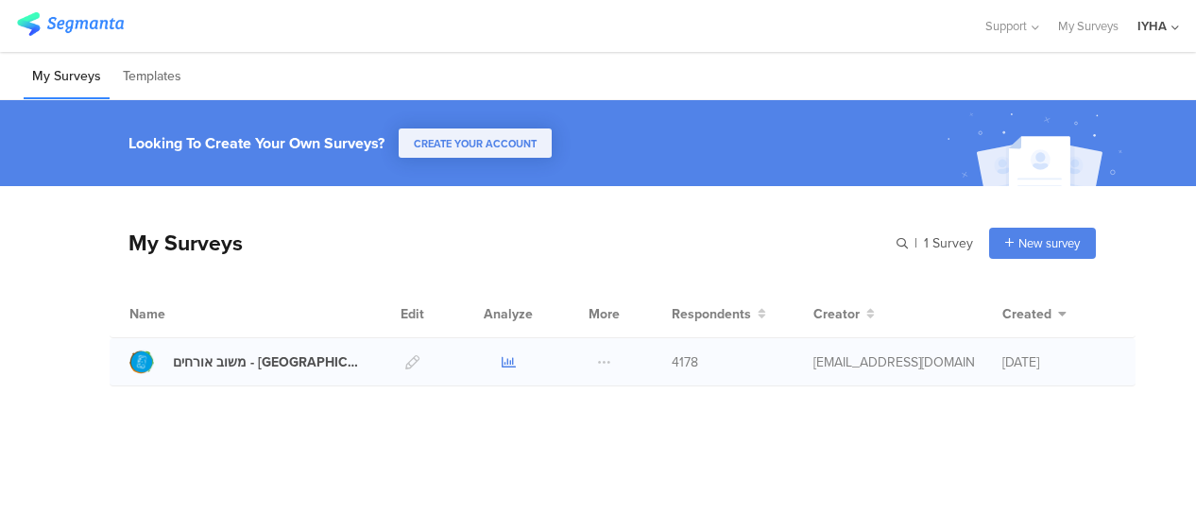
click at [509, 363] on icon at bounding box center [509, 362] width 14 height 14
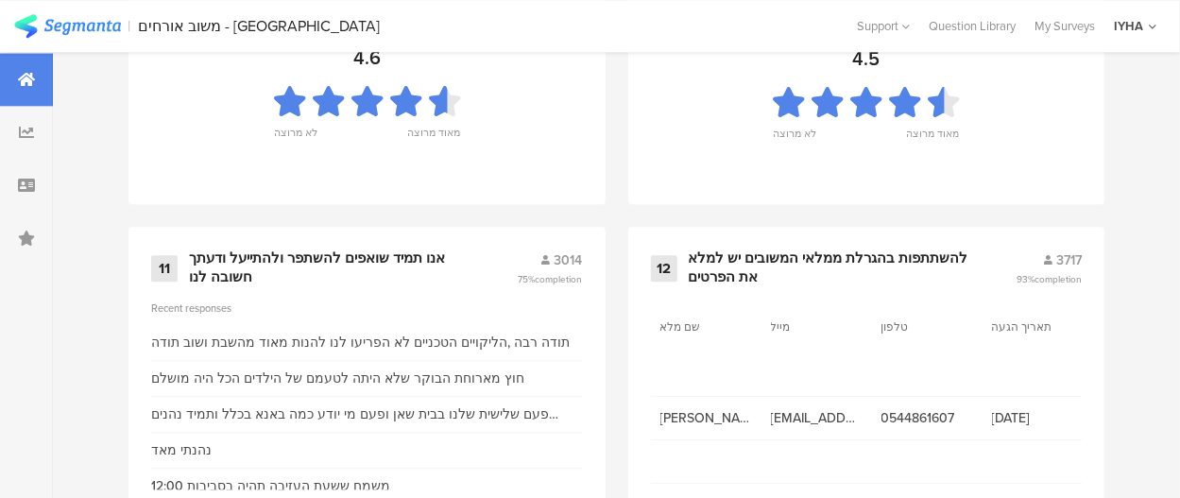
scroll to position [2268, 0]
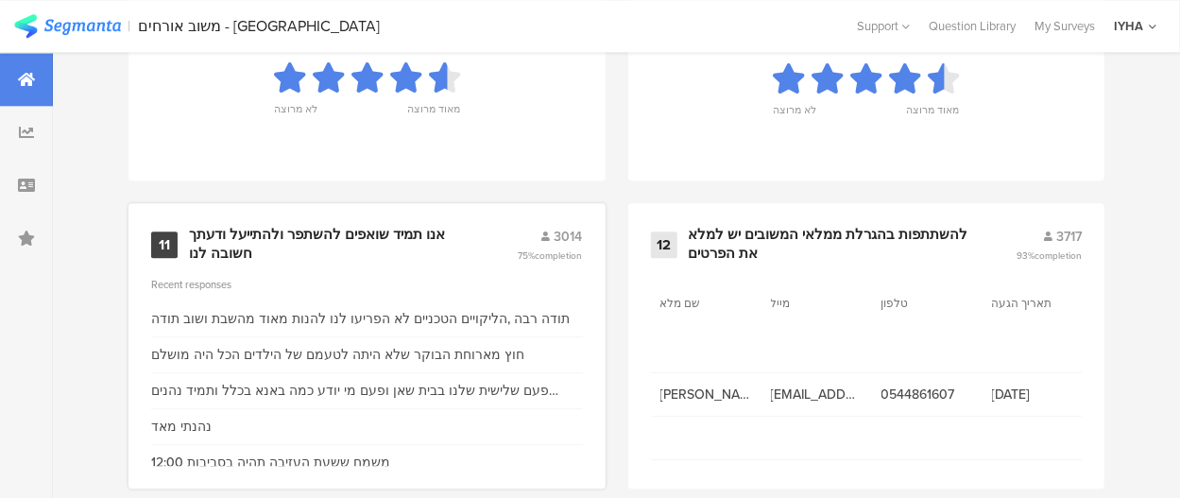
click at [412, 246] on div "אנו תמיד שואפים להשתפר ולהתייעל ודעתך חשובה לנו" at bounding box center [330, 244] width 283 height 37
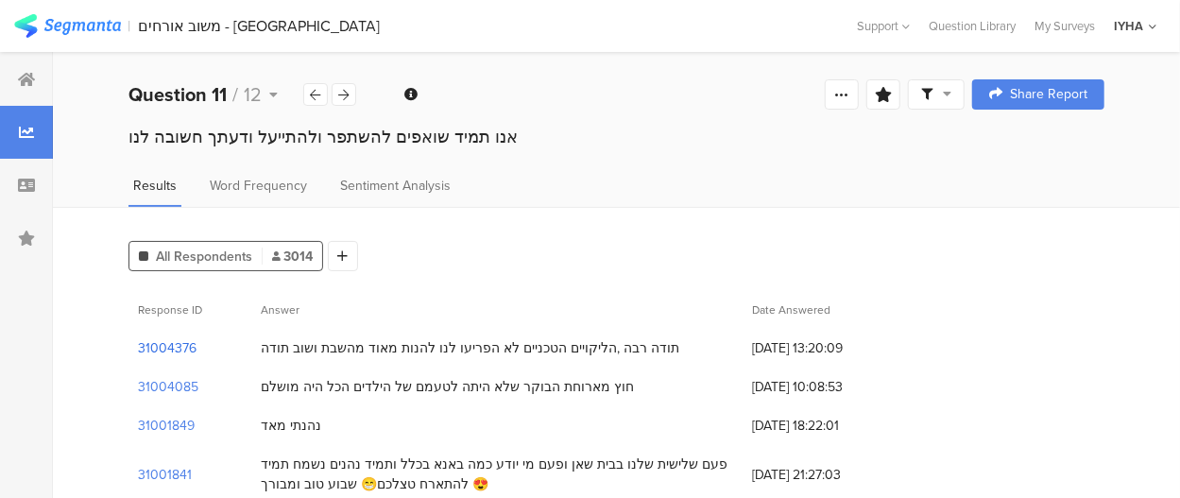
click at [180, 346] on section "31004376" at bounding box center [167, 348] width 59 height 20
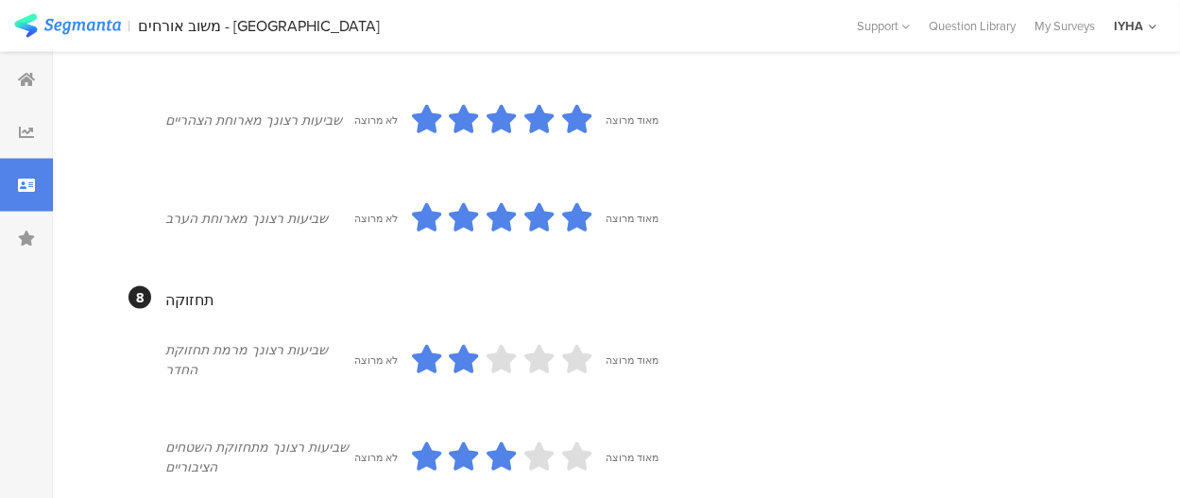
scroll to position [1383, 0]
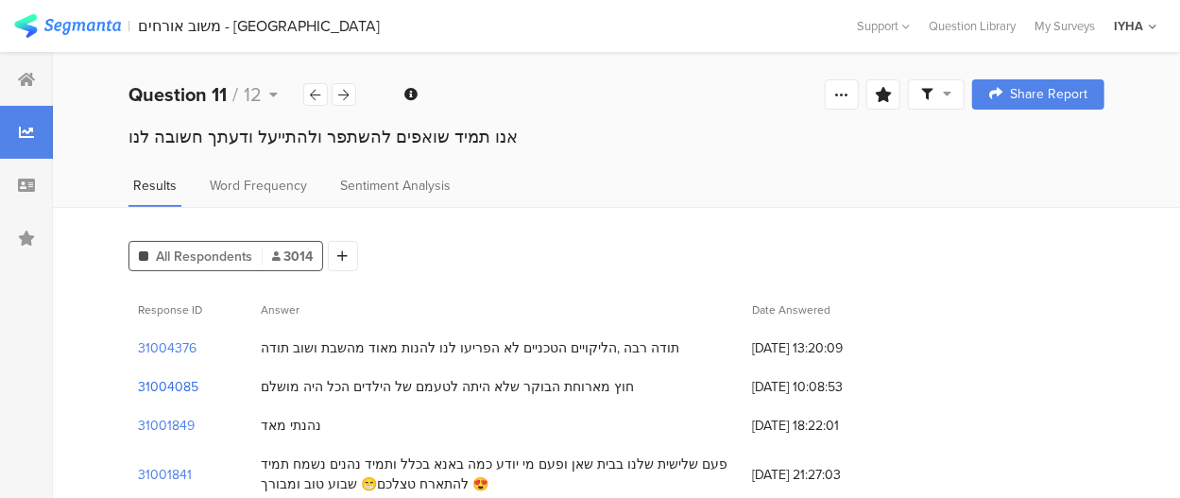
click at [181, 389] on section "31004085" at bounding box center [168, 387] width 60 height 20
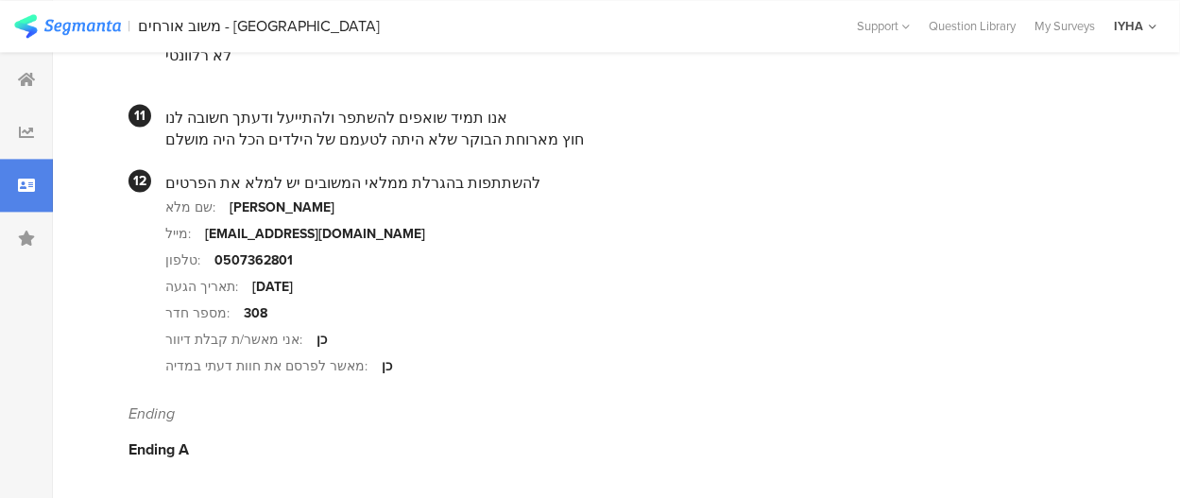
scroll to position [1890, 0]
